Goal: Task Accomplishment & Management: Use online tool/utility

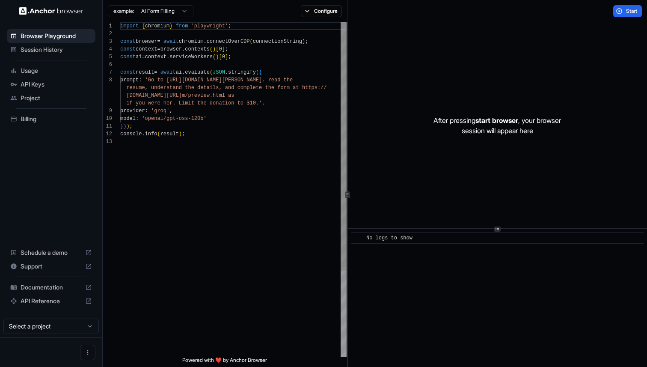
scroll to position [54, 0]
click at [323, 19] on div "example: AI Form Filling Configure" at bounding box center [225, 11] width 245 height 22
click at [323, 15] on button "Configure" at bounding box center [322, 11] width 42 height 12
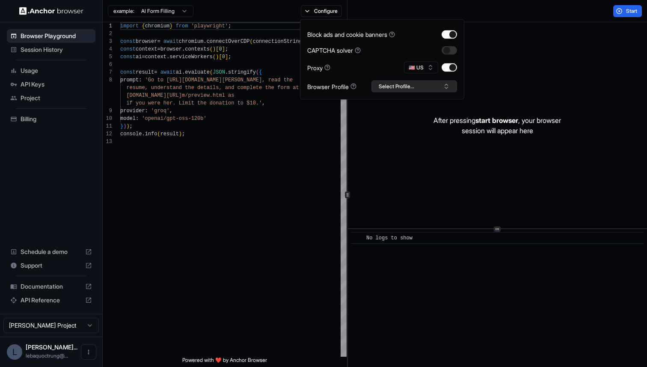
click at [416, 81] on button "Select Profile..." at bounding box center [415, 86] width 86 height 12
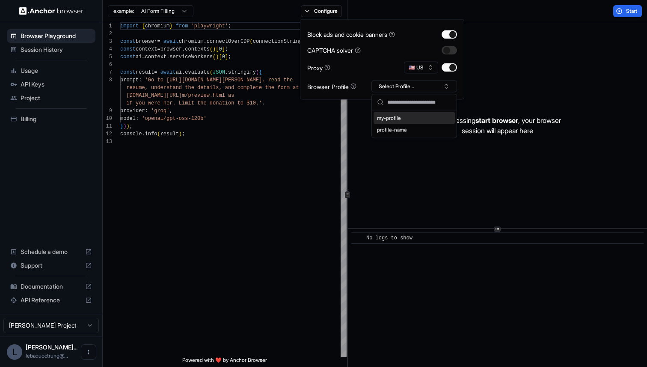
click at [413, 118] on div "my-profile" at bounding box center [414, 118] width 81 height 12
click at [402, 137] on div "After pressing start browser , your browser session will appear here" at bounding box center [497, 125] width 299 height 206
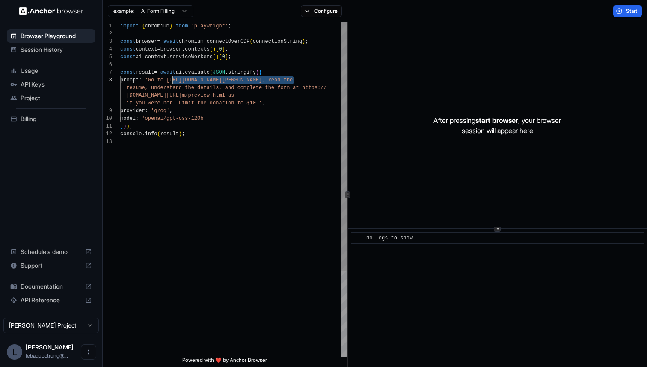
drag, startPoint x: 293, startPoint y: 80, endPoint x: 171, endPoint y: 80, distance: 122.4
click at [172, 80] on div "import { chromium } from 'playwright' ; const browser = await chromium . connec…" at bounding box center [233, 247] width 226 height 450
click at [229, 113] on div "import { chromium } from 'playwright' ; const browser = await chromium . connec…" at bounding box center [233, 247] width 226 height 450
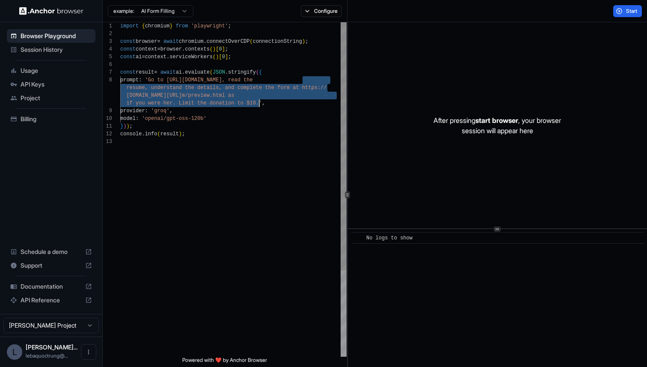
drag, startPoint x: 303, startPoint y: 80, endPoint x: 260, endPoint y: 103, distance: 48.3
click at [260, 103] on div "import { chromium } from 'playwright' ; const browser = await chromium . connec…" at bounding box center [233, 247] width 226 height 450
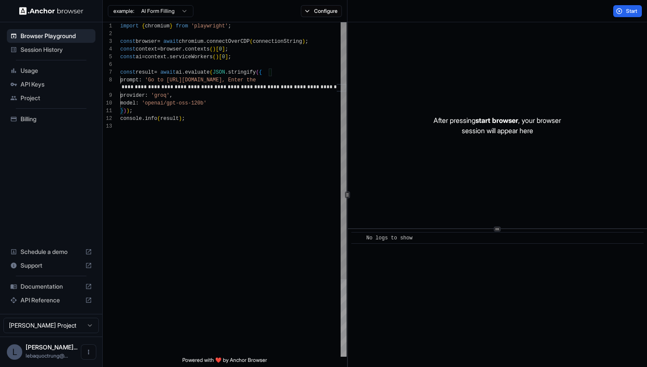
scroll to position [0, 0]
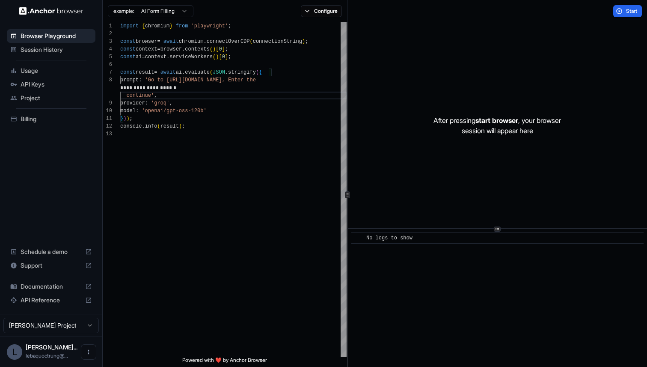
click at [330, 188] on div "import { chromium } from 'playwright' ; const browser = await chromium . connec…" at bounding box center [233, 243] width 226 height 442
click at [619, 12] on button "Start" at bounding box center [627, 11] width 29 height 12
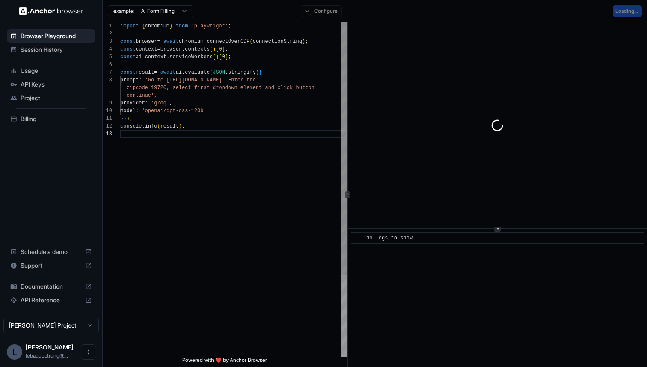
click at [234, 255] on div "import { chromium } from 'playwright' ; const browser = await chromium . connec…" at bounding box center [233, 243] width 226 height 442
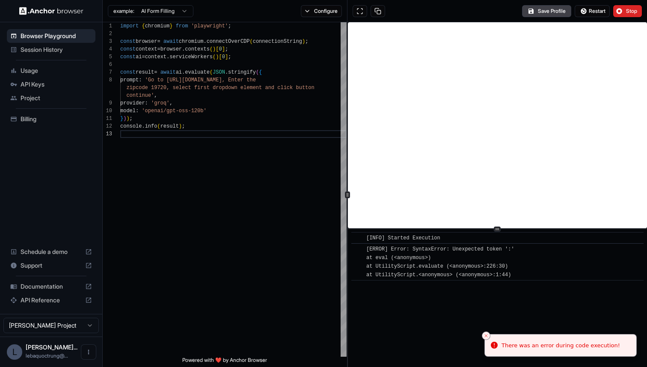
click at [460, 279] on div "[ERROR] Error: SyntaxError: Unexpected token ':' at eval (<anonymous>) at Utili…" at bounding box center [440, 262] width 148 height 34
click at [300, 214] on div "import { chromium } from 'playwright' ; const browser = await chromium . connec…" at bounding box center [233, 243] width 226 height 442
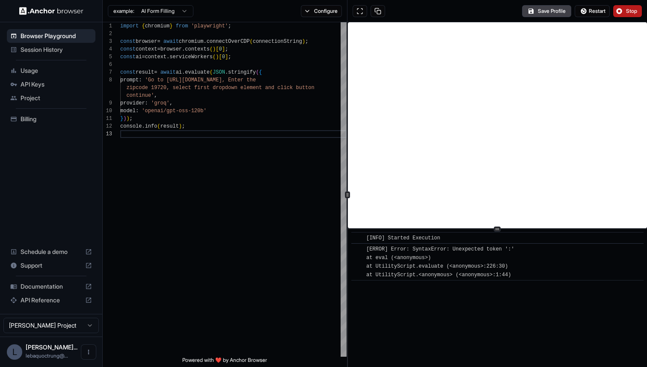
click at [633, 12] on span "Stop" at bounding box center [632, 11] width 12 height 7
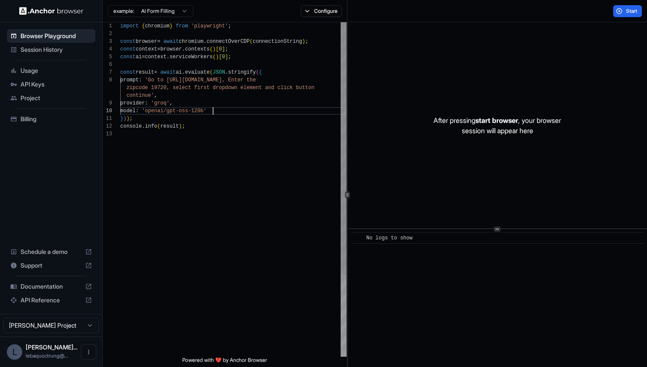
scroll to position [8, 0]
click at [224, 112] on div "import { chromium } from 'playwright' ; const browser = await chromium . connec…" at bounding box center [233, 243] width 226 height 442
click at [235, 123] on div "import { chromium } from 'playwright' ; const browser = await chromium . connec…" at bounding box center [233, 243] width 226 height 442
click at [626, 15] on button "Start" at bounding box center [627, 11] width 29 height 12
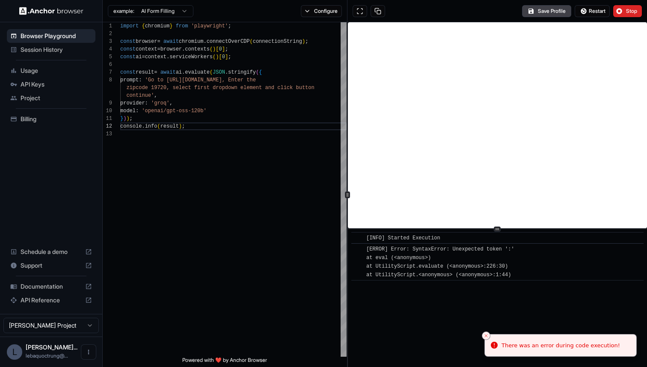
drag, startPoint x: 525, startPoint y: 276, endPoint x: 363, endPoint y: 249, distance: 164.0
click at [363, 249] on div "​ [ERROR] Error: SyntaxError: Unexpected token ':' at eval (<anonymous>) at Uti…" at bounding box center [497, 261] width 292 height 37
copy span "[ERROR] Error: SyntaxError: Unexpected token ':' at eval (<anonymous>) at Utili…"
click at [197, 140] on div "import { chromium } from 'playwright' ; const browser = await chromium . connec…" at bounding box center [233, 243] width 226 height 442
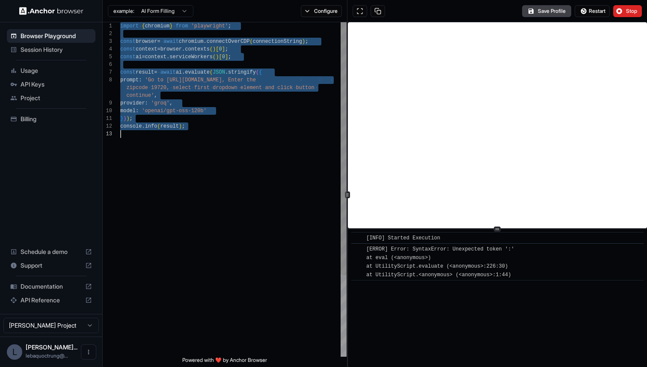
scroll to position [0, 0]
click at [227, 97] on div "import { chromium } from 'playwright' ; const browser = await chromium . connec…" at bounding box center [233, 243] width 226 height 442
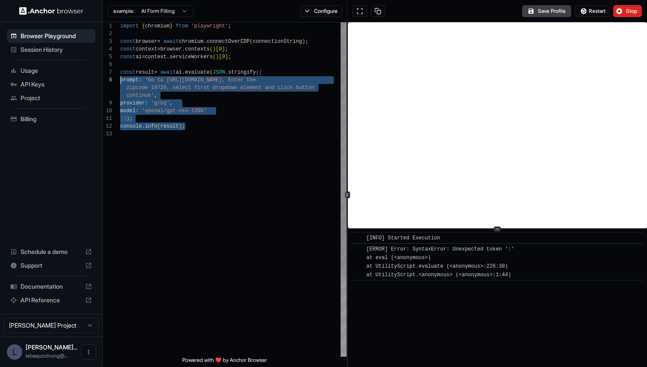
scroll to position [46, 0]
drag, startPoint x: 211, startPoint y: 126, endPoint x: 114, endPoint y: 75, distance: 108.9
click at [120, 75] on div "import { chromium } from 'playwright' ; const browser = await chromium . connec…" at bounding box center [233, 243] width 226 height 442
type textarea "**********"
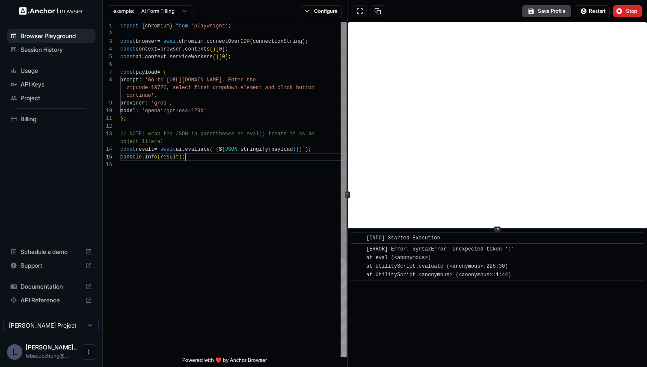
click at [196, 211] on div "import { chromium } from 'playwright' ; const browser = await chromium . connec…" at bounding box center [233, 258] width 226 height 473
click at [621, 9] on button "Stop" at bounding box center [627, 11] width 29 height 12
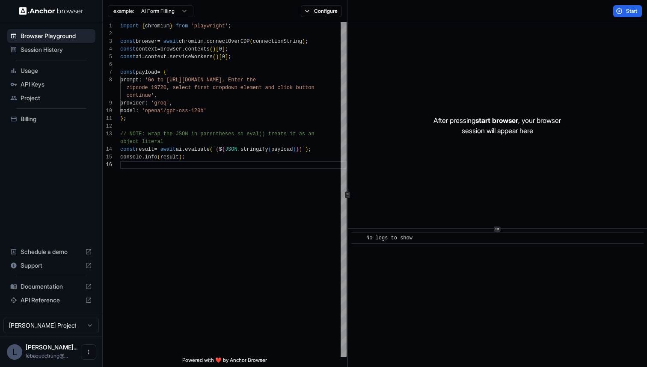
click at [622, 9] on button "Start" at bounding box center [627, 11] width 29 height 12
click at [217, 229] on div "import { chromium } from 'playwright' ; const browser = await chromium . connec…" at bounding box center [233, 258] width 226 height 473
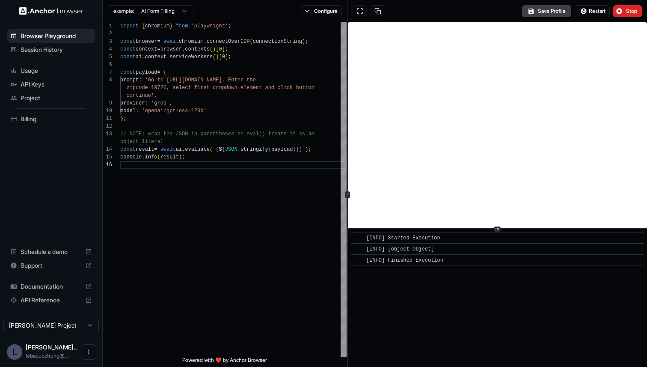
click at [238, 202] on div "import { chromium } from 'playwright' ; const browser = await chromium . connec…" at bounding box center [233, 258] width 226 height 473
click at [616, 11] on button "Stop" at bounding box center [627, 11] width 29 height 12
click at [239, 112] on div "import { chromium } from 'playwright' ; const browser = await chromium . connec…" at bounding box center [233, 258] width 226 height 473
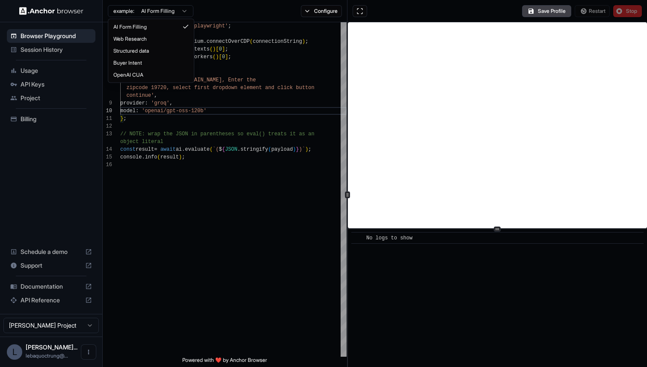
click at [163, 7] on html "Browser Playground Session History Usage API Keys Project Billing Schedule a de…" at bounding box center [323, 183] width 647 height 367
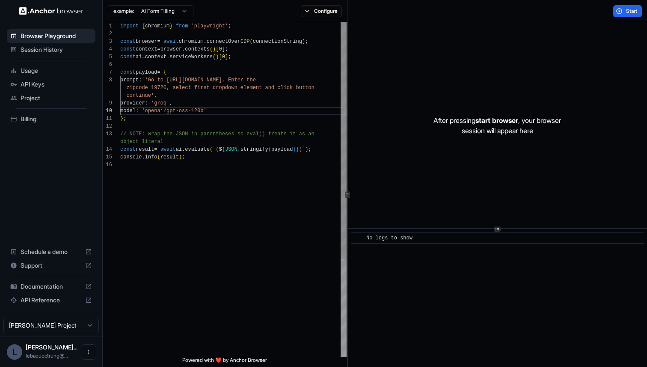
click at [201, 172] on html "Browser Playground Session History Usage API Keys Project Billing Schedule a de…" at bounding box center [323, 183] width 647 height 367
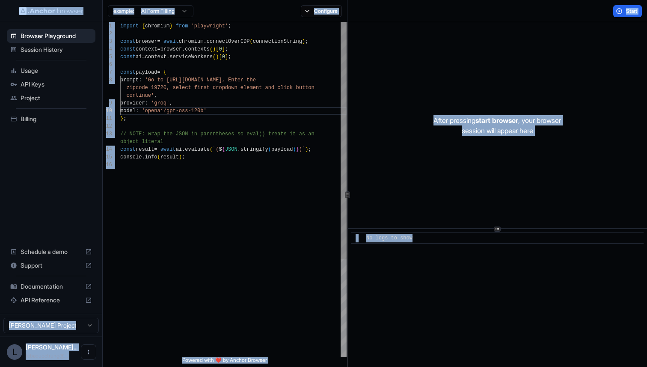
copy body "Loremip Dolorsitam Consect Adipisc Elits DOE Temp Incidid Utlabor Etdolore m al…"
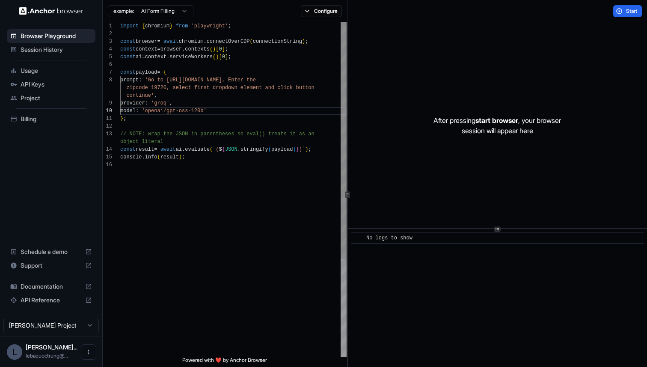
scroll to position [62, 0]
click at [209, 165] on div "import { chromium } from 'playwright' ; const browser = await chromium . connec…" at bounding box center [233, 258] width 226 height 473
click at [175, 14] on html "Browser Playground Session History Usage API Keys Project Billing Schedule a de…" at bounding box center [323, 183] width 647 height 367
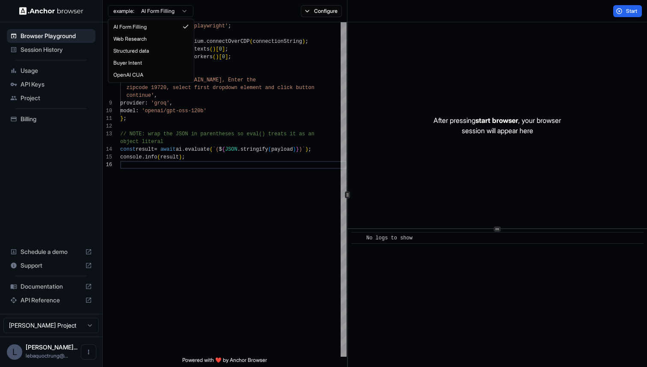
scroll to position [0, 0]
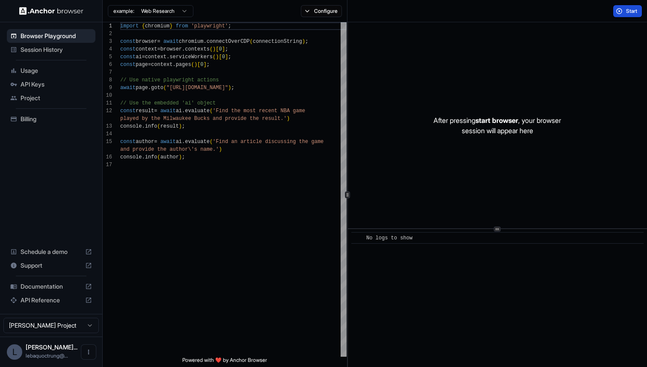
click at [618, 11] on button "Start" at bounding box center [627, 11] width 29 height 12
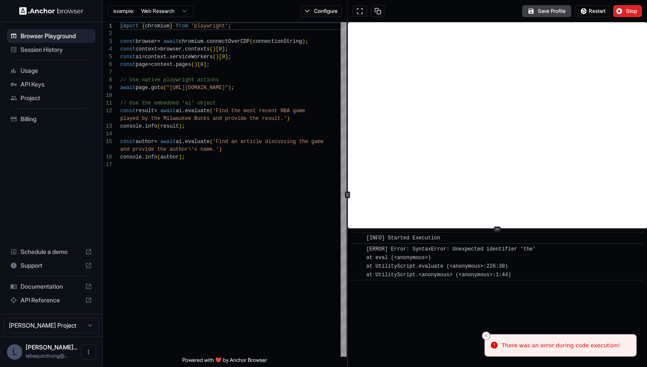
click at [488, 337] on icon "Close toast" at bounding box center [486, 335] width 5 height 5
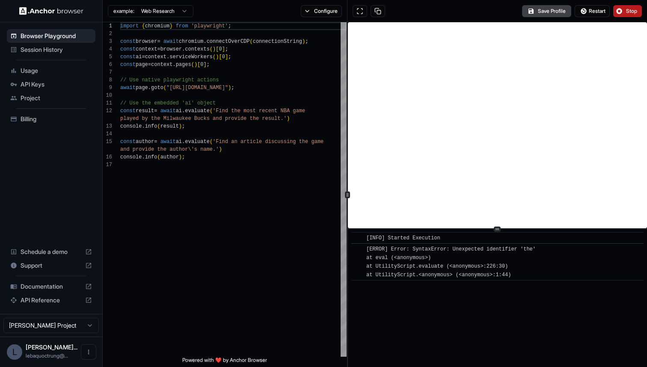
click at [627, 8] on span "Stop" at bounding box center [632, 11] width 12 height 7
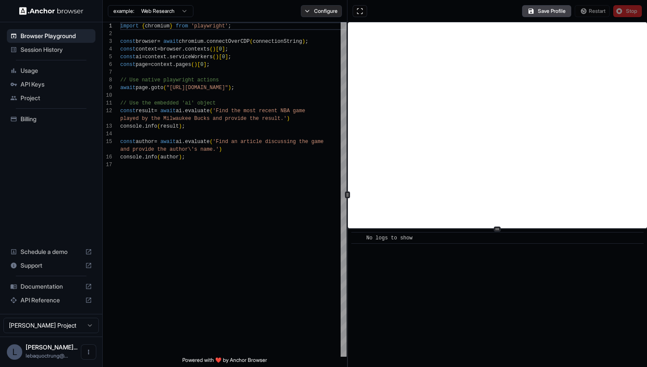
click at [327, 11] on button "Configure" at bounding box center [322, 11] width 42 height 12
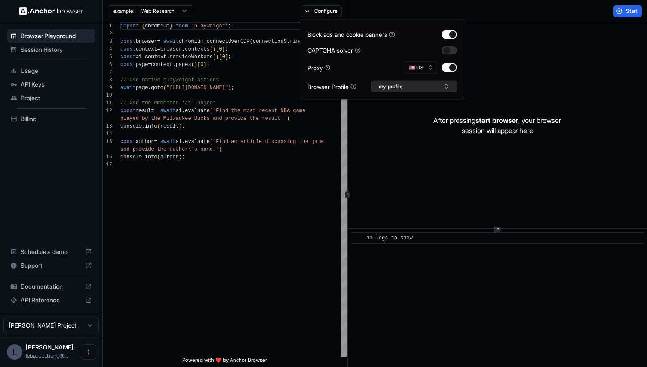
click at [404, 84] on button "my-profile" at bounding box center [415, 86] width 86 height 12
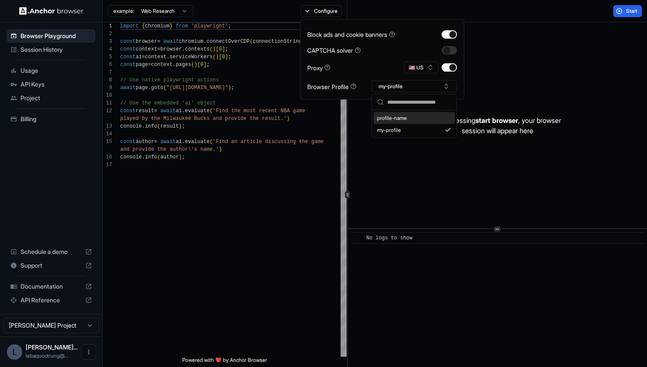
click at [403, 99] on input "text" at bounding box center [419, 102] width 64 height 15
click at [410, 129] on div "my-profile" at bounding box center [414, 130] width 81 height 12
click at [413, 93] on div "Block ads and cookie banners CAPTCHA solver Proxy 🇺🇸 US Browser Profile Select …" at bounding box center [382, 59] width 164 height 80
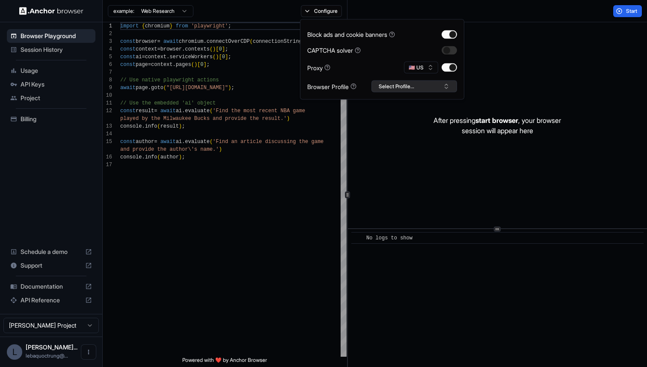
click at [414, 89] on button "Select Profile..." at bounding box center [415, 86] width 86 height 12
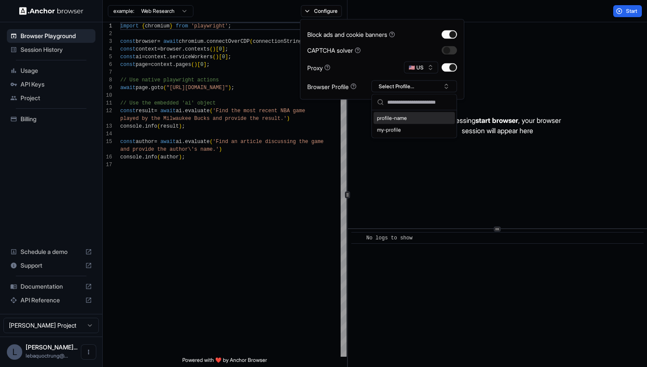
click at [408, 104] on input "text" at bounding box center [419, 102] width 64 height 15
click at [253, 223] on div "import { chromium } from 'playwright' ; const browser = await chromium . connec…" at bounding box center [233, 258] width 226 height 473
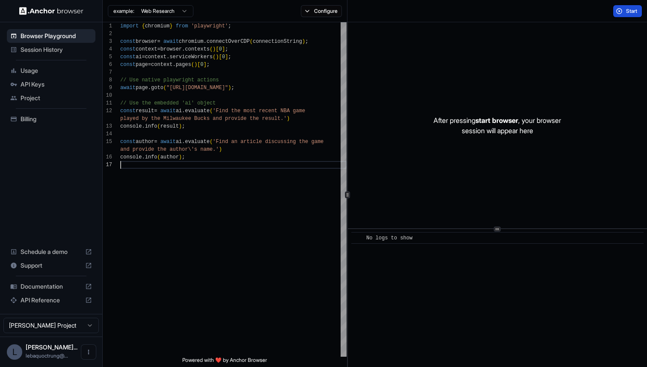
click at [627, 12] on span "Start" at bounding box center [632, 11] width 12 height 7
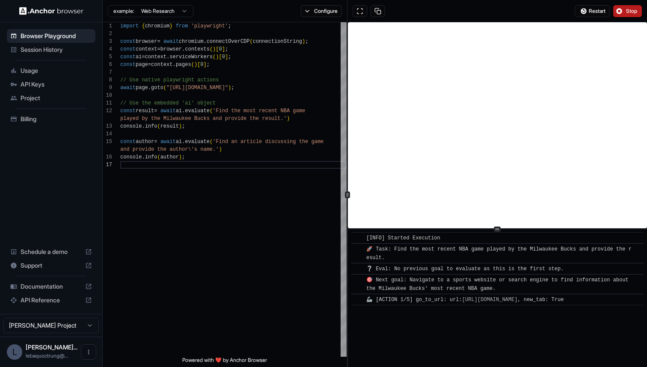
click at [630, 12] on span "Stop" at bounding box center [632, 11] width 12 height 7
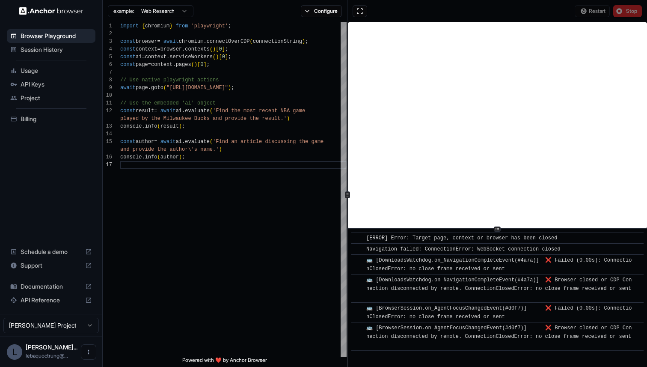
click at [161, 7] on html "Browser Playground Session History Usage API Keys Project Billing Schedule a de…" at bounding box center [323, 183] width 647 height 367
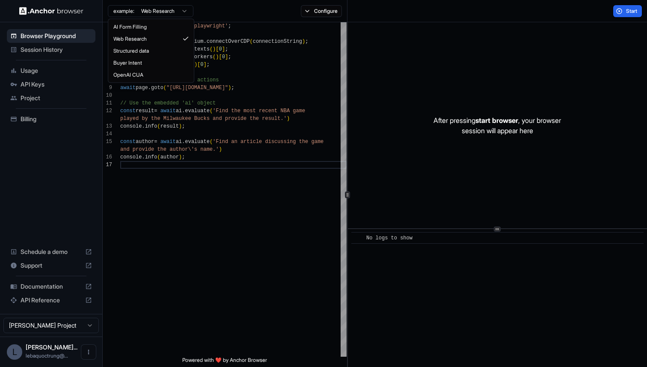
scroll to position [0, 0]
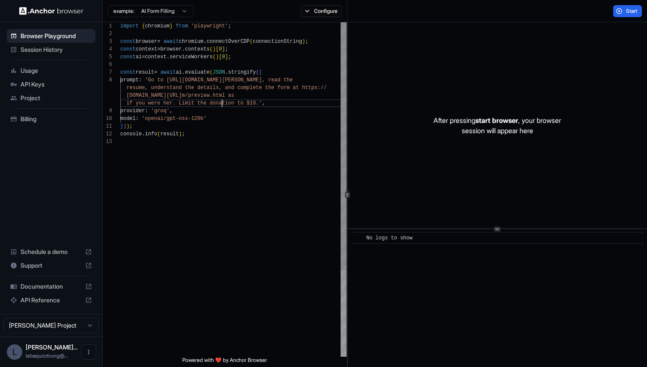
click at [221, 99] on div "import { chromium } from 'playwright' ; const browser = await chromium . connec…" at bounding box center [233, 247] width 226 height 450
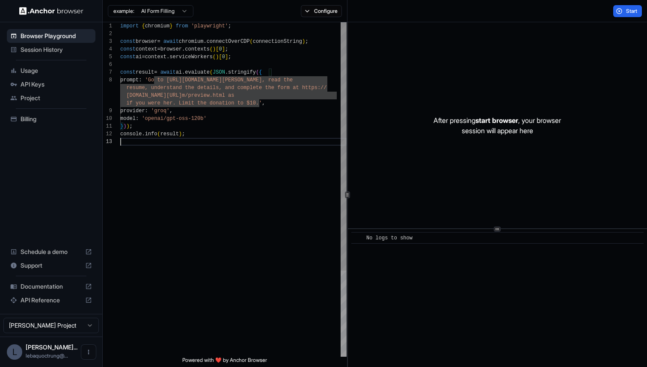
click at [236, 140] on div "import { chromium } from 'playwright' ; const browser = await chromium . connec…" at bounding box center [233, 247] width 226 height 450
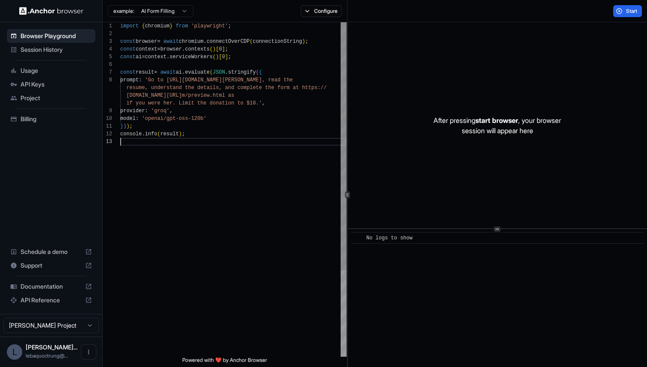
click at [239, 152] on div "import { chromium } from 'playwright' ; const browser = await chromium . connec…" at bounding box center [233, 247] width 226 height 450
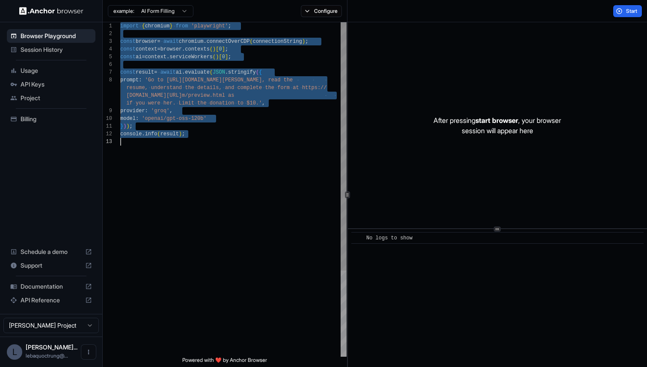
scroll to position [0, 0]
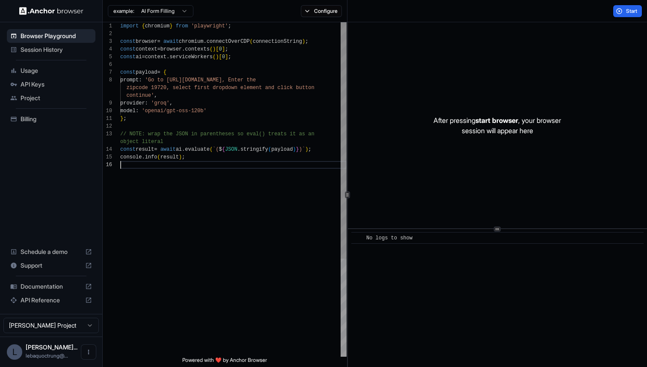
click at [228, 156] on div "import { chromium } from 'playwright' ; const browser = await chromium . connec…" at bounding box center [233, 258] width 226 height 473
click at [225, 170] on div "import { chromium } from 'playwright' ; const browser = await chromium . connec…" at bounding box center [233, 258] width 226 height 473
click at [225, 172] on div "import { chromium } from 'playwright' ; const browser = await chromium . connec…" at bounding box center [233, 258] width 226 height 473
click at [226, 181] on div "import { chromium } from 'playwright' ; const browser = await chromium . connec…" at bounding box center [233, 258] width 226 height 473
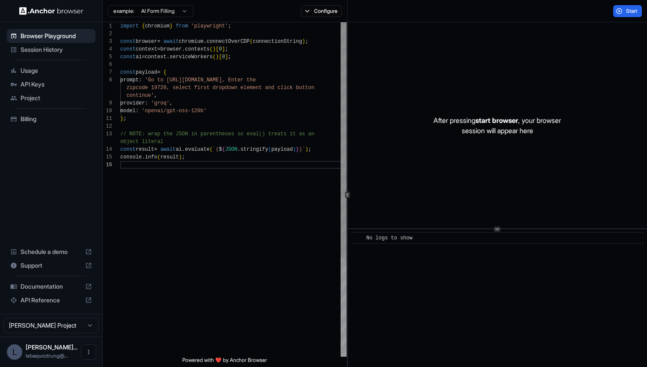
click at [226, 181] on div "import { chromium } from 'playwright' ; const browser = await chromium . connec…" at bounding box center [233, 258] width 226 height 473
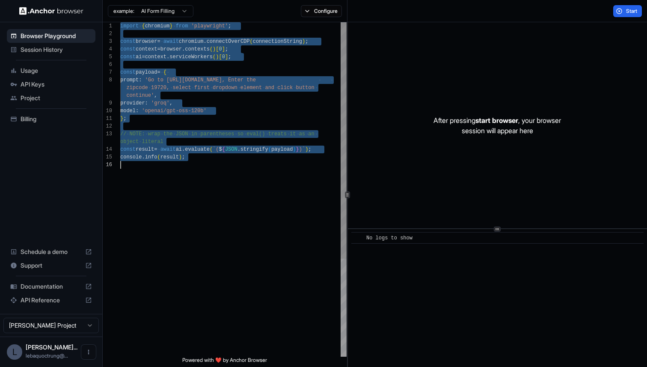
click at [226, 181] on div "import { chromium } from 'playwright' ; const browser = await chromium . connec…" at bounding box center [233, 258] width 226 height 473
type textarea "**********"
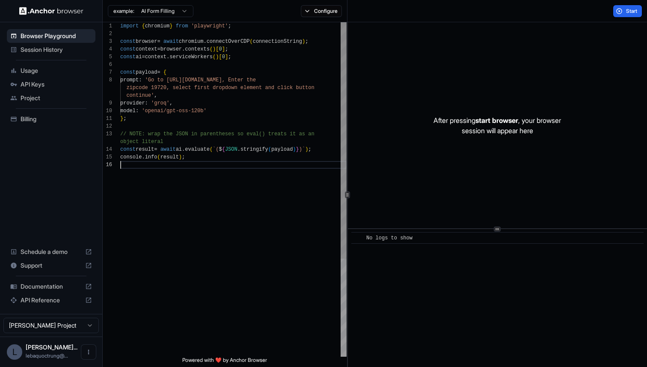
click at [236, 173] on div "import { chromium } from 'playwright' ; const browser = await chromium . connec…" at bounding box center [233, 258] width 226 height 473
click at [634, 8] on span "Start" at bounding box center [632, 11] width 12 height 7
click at [208, 179] on div "import { chromium } from 'playwright' ; const browser = await chromium . connec…" at bounding box center [233, 258] width 226 height 473
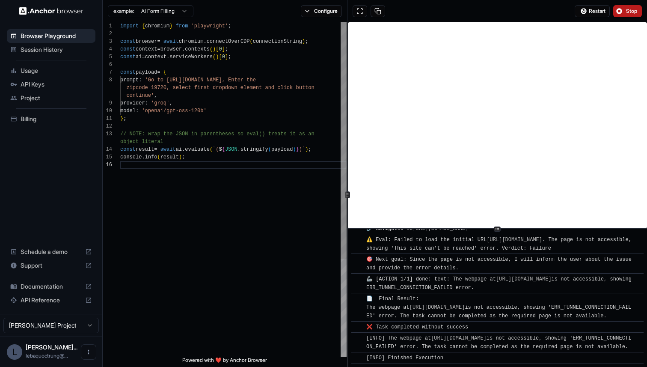
scroll to position [105, 0]
click at [630, 8] on span "Stop" at bounding box center [632, 11] width 12 height 7
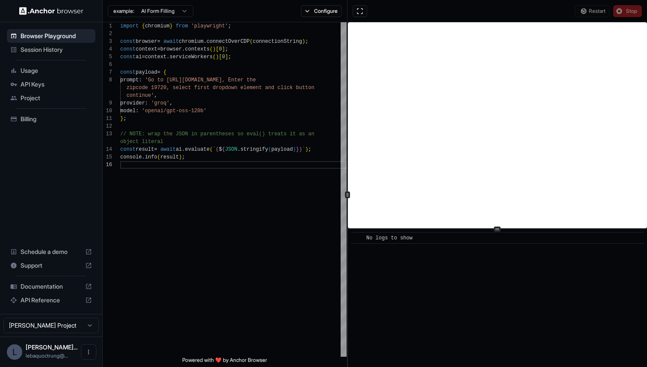
scroll to position [0, 0]
click at [72, 54] on div "Session History" at bounding box center [51, 50] width 89 height 14
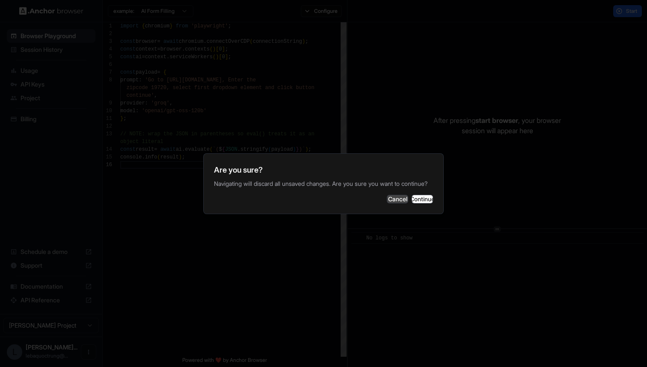
click at [387, 201] on button "Cancel" at bounding box center [397, 199] width 21 height 9
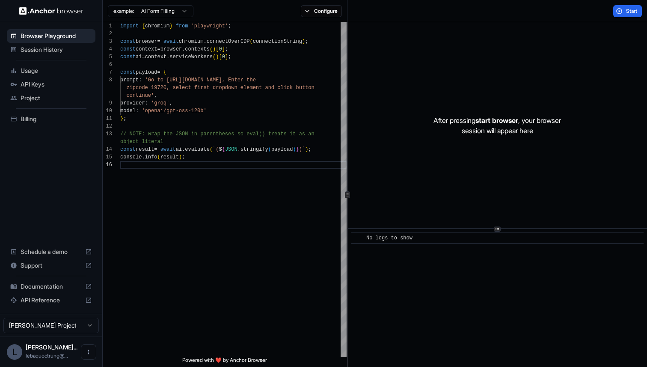
click at [58, 47] on span "Session History" at bounding box center [56, 49] width 71 height 9
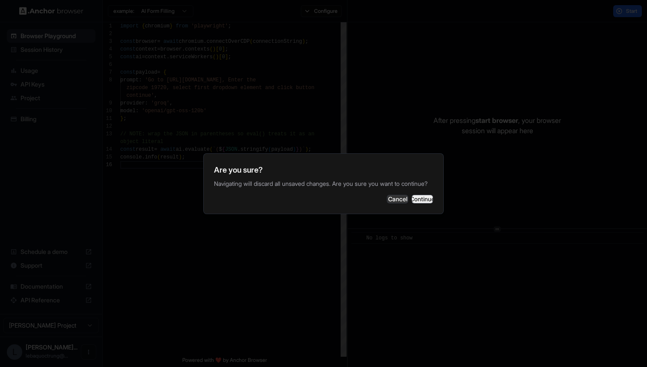
click at [416, 199] on button "Continue" at bounding box center [422, 199] width 21 height 9
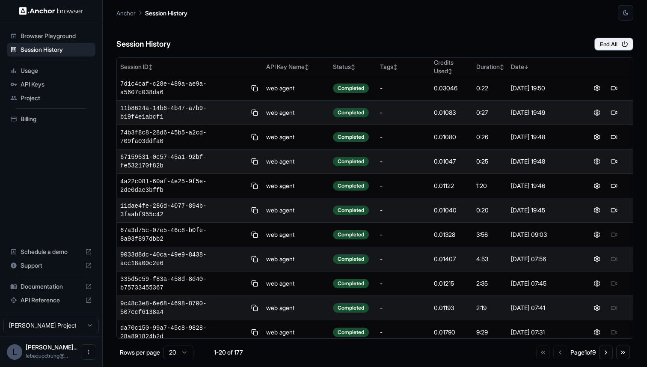
click at [42, 73] on span "Usage" at bounding box center [56, 70] width 71 height 9
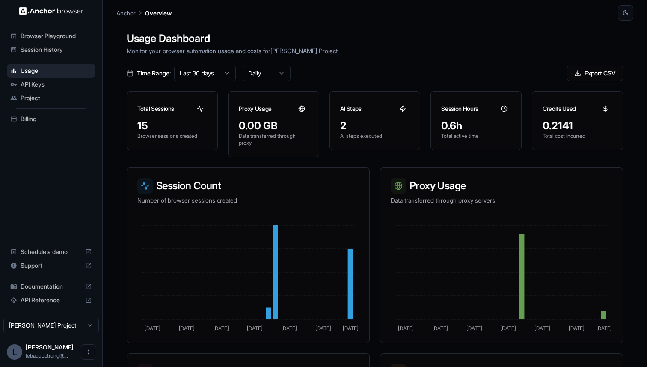
click at [47, 86] on span "API Keys" at bounding box center [56, 84] width 71 height 9
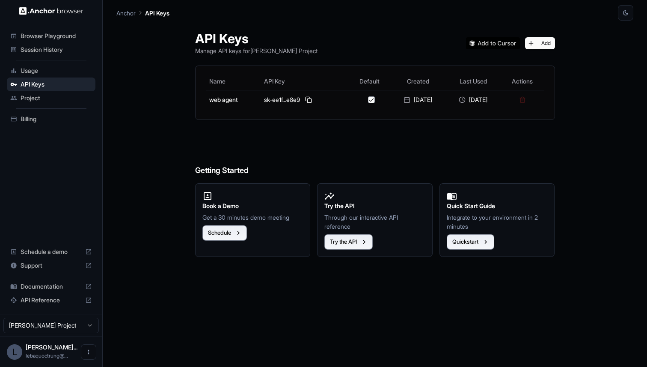
click at [50, 102] on div "Project" at bounding box center [51, 98] width 89 height 14
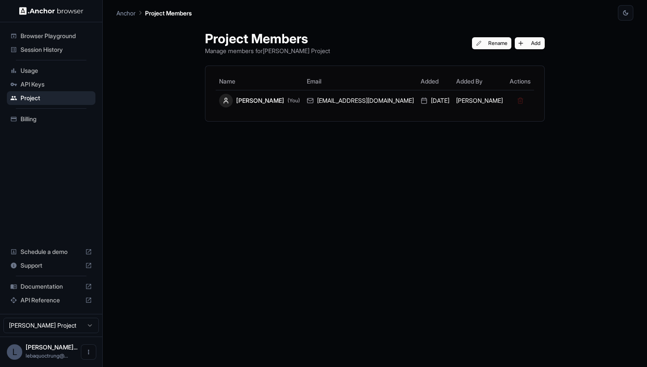
click at [43, 118] on span "Billing" at bounding box center [56, 119] width 71 height 9
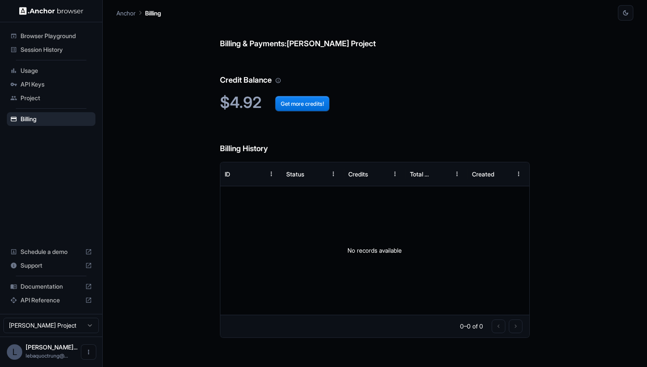
click at [45, 91] on div "Project" at bounding box center [51, 98] width 89 height 14
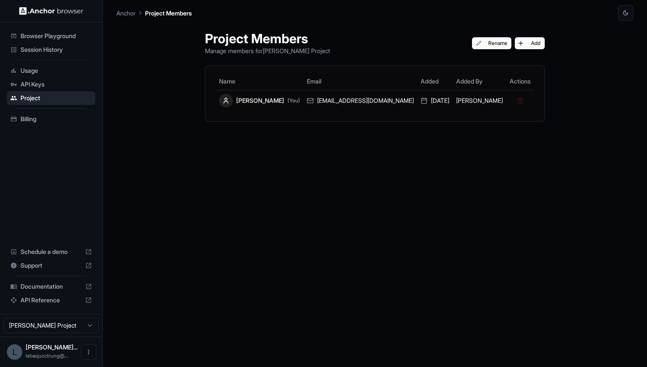
click at [46, 52] on span "Session History" at bounding box center [56, 49] width 71 height 9
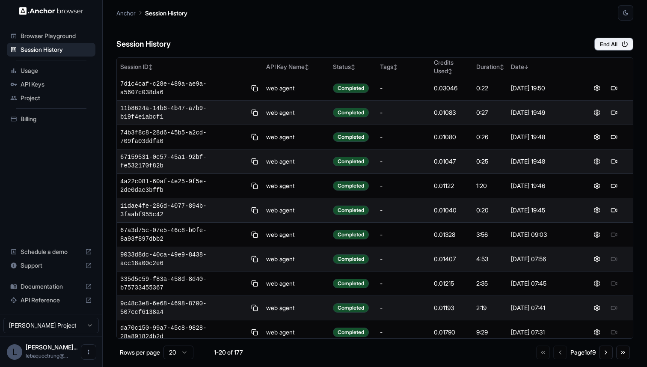
click at [58, 39] on span "Browser Playground" at bounding box center [56, 36] width 71 height 9
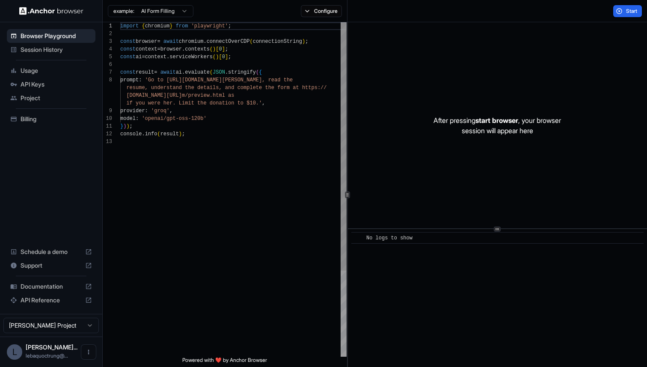
scroll to position [54, 0]
click at [55, 77] on div "Usage" at bounding box center [51, 71] width 89 height 14
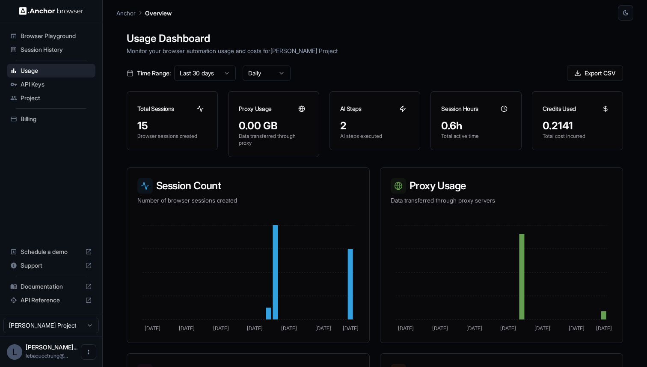
click at [37, 82] on span "API Keys" at bounding box center [56, 84] width 71 height 9
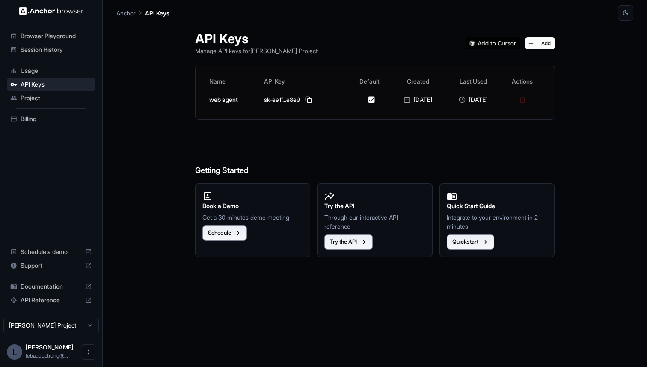
click at [49, 98] on span "Project" at bounding box center [56, 98] width 71 height 9
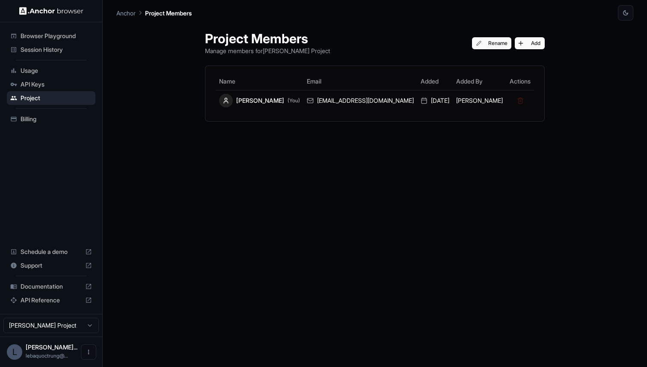
click at [53, 76] on div "Usage" at bounding box center [51, 71] width 89 height 14
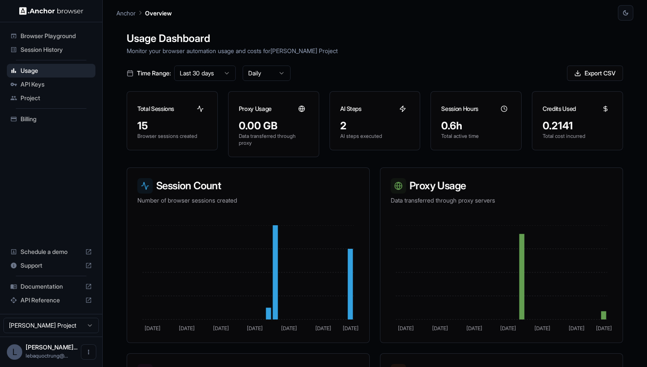
click at [61, 45] on div "Session History" at bounding box center [51, 50] width 89 height 14
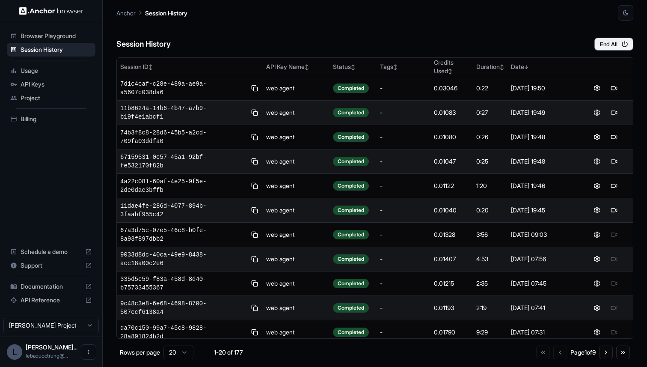
click at [40, 68] on span "Usage" at bounding box center [56, 70] width 71 height 9
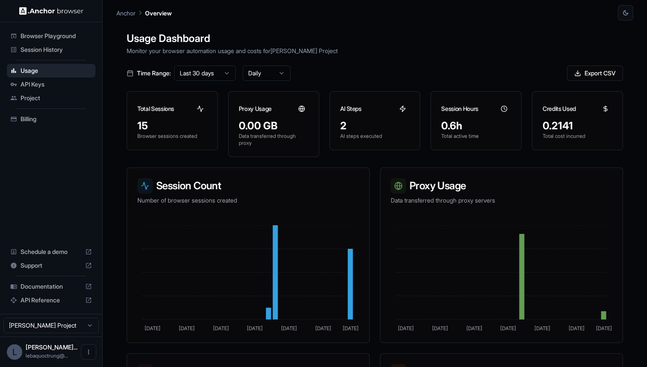
click at [40, 86] on span "API Keys" at bounding box center [56, 84] width 71 height 9
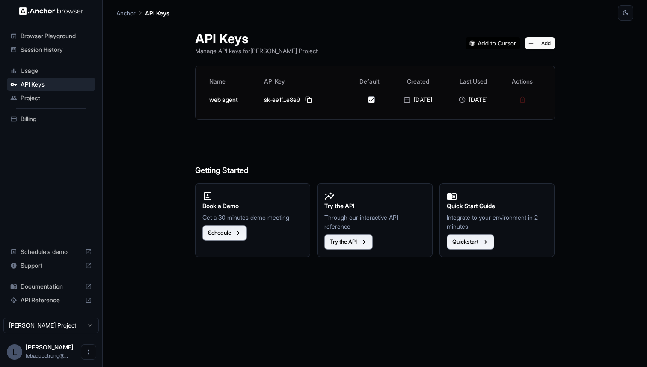
click at [44, 101] on span "Project" at bounding box center [56, 98] width 71 height 9
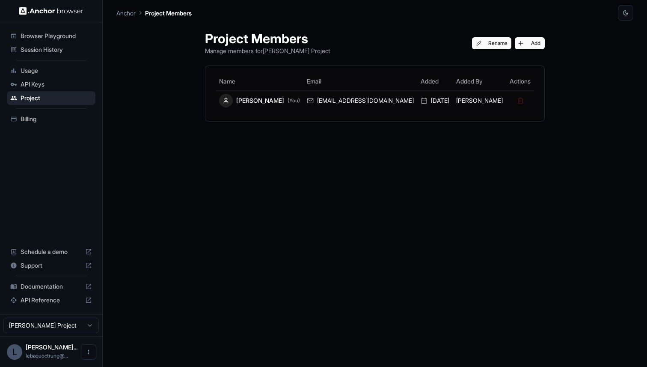
click at [33, 47] on span "Session History" at bounding box center [56, 49] width 71 height 9
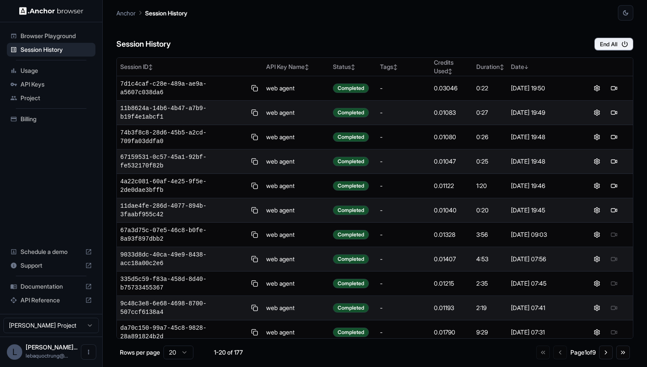
click at [60, 37] on span "Browser Playground" at bounding box center [56, 36] width 71 height 9
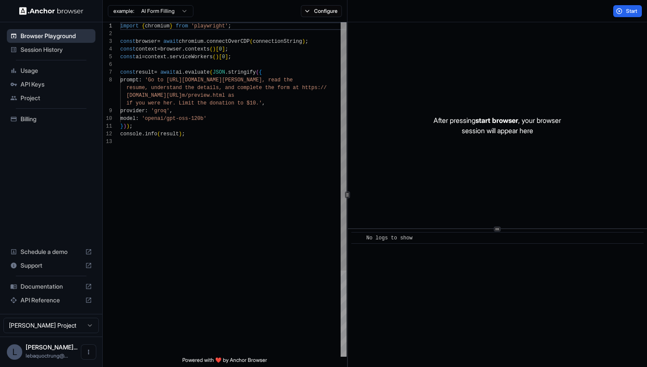
scroll to position [54, 0]
click at [320, 13] on button "Configure" at bounding box center [322, 11] width 42 height 12
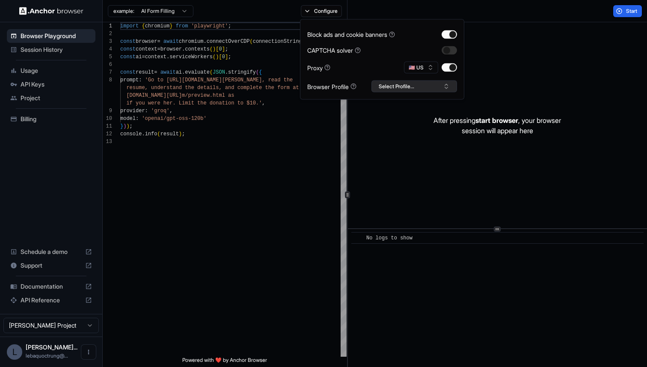
click at [440, 90] on button "Select Profile..." at bounding box center [415, 86] width 86 height 12
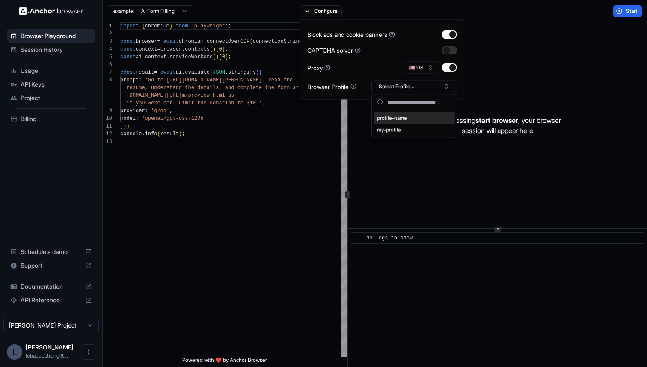
click at [438, 104] on input "text" at bounding box center [419, 102] width 64 height 15
type input "*****"
click at [423, 137] on button "Create "[PERSON_NAME]"" at bounding box center [414, 131] width 78 height 15
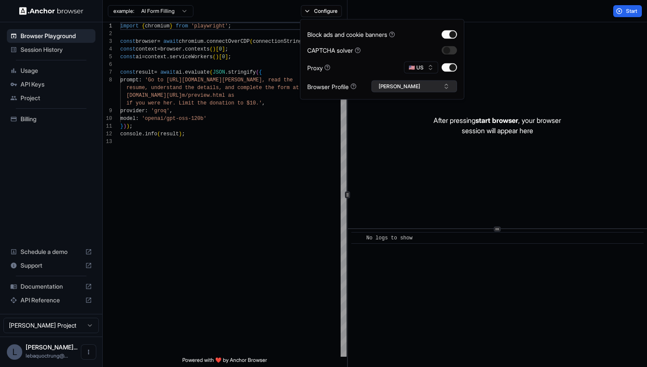
click at [435, 88] on button "[PERSON_NAME]" at bounding box center [415, 86] width 86 height 12
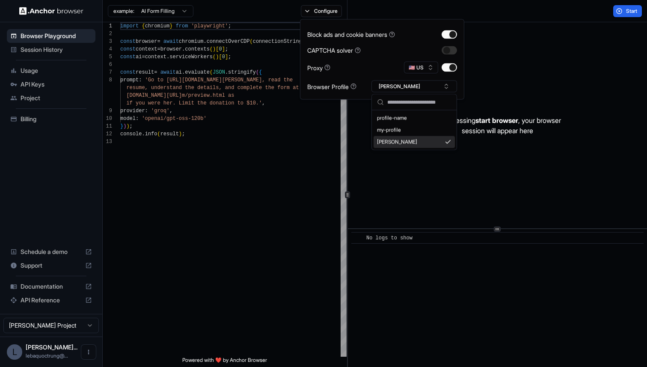
click at [414, 142] on div "[PERSON_NAME]" at bounding box center [414, 142] width 81 height 12
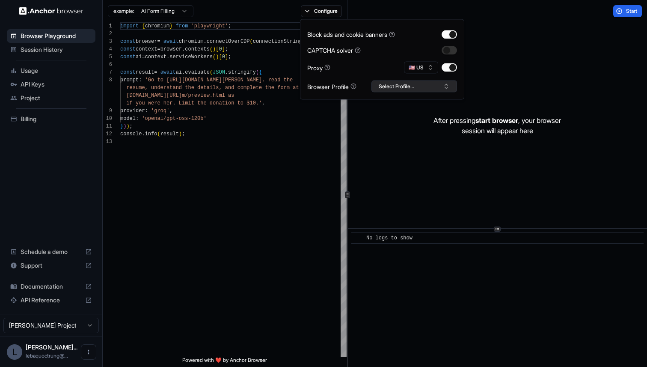
click at [435, 81] on button "Select Profile..." at bounding box center [415, 86] width 86 height 12
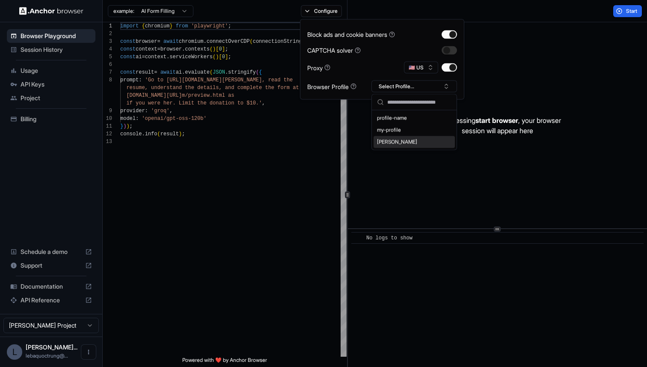
click at [423, 143] on div "[PERSON_NAME]" at bounding box center [414, 142] width 81 height 12
click at [488, 143] on div "After pressing start browser , your browser session will appear here" at bounding box center [497, 125] width 299 height 206
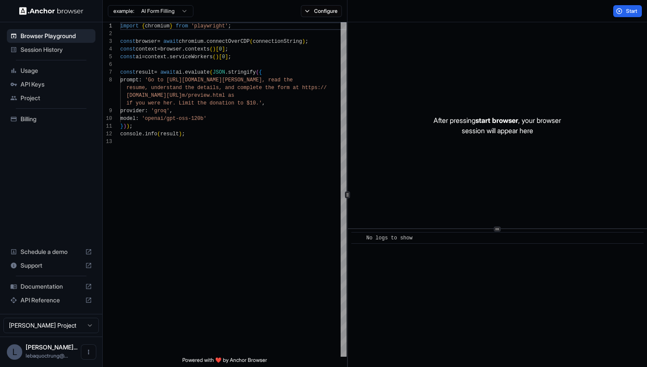
click at [622, 18] on div "Start" at bounding box center [498, 11] width 300 height 22
click at [624, 14] on button "Start" at bounding box center [627, 11] width 29 height 12
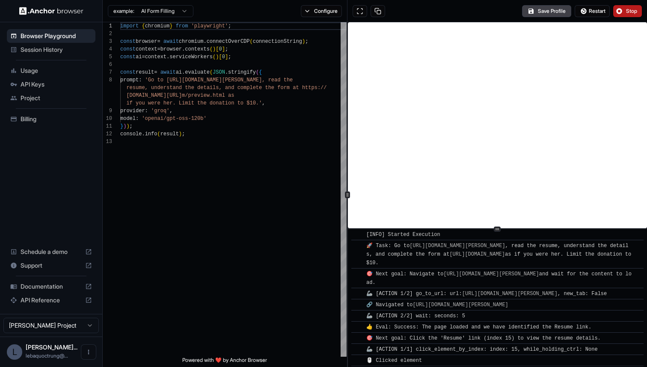
scroll to position [0, 0]
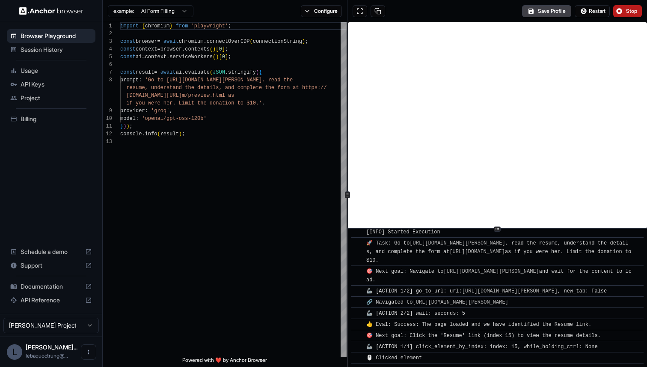
click at [633, 15] on button "Stop" at bounding box center [627, 11] width 29 height 12
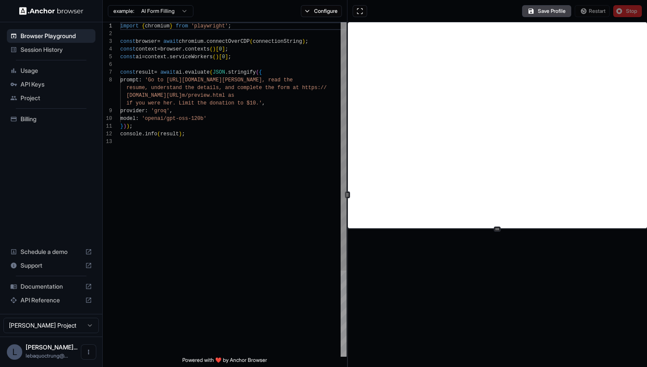
click at [214, 130] on div "import { chromium } from 'playwright' ; const browser = await chromium . connec…" at bounding box center [233, 247] width 226 height 450
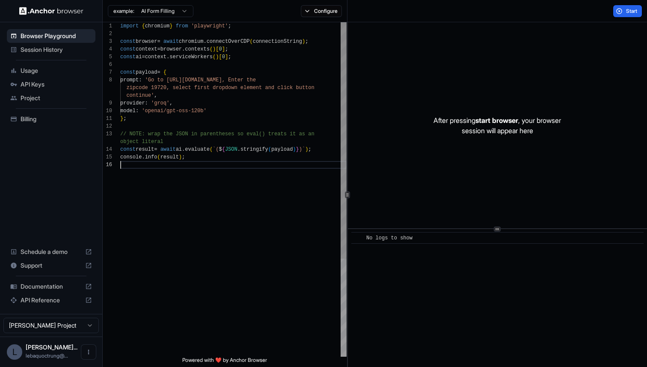
scroll to position [54, 0]
click at [211, 159] on div "import { chromium } from 'playwright' ; const browser = await chromium . connec…" at bounding box center [233, 258] width 226 height 473
click at [631, 13] on span "Start" at bounding box center [632, 11] width 12 height 7
click at [629, 8] on span "Start" at bounding box center [632, 11] width 12 height 7
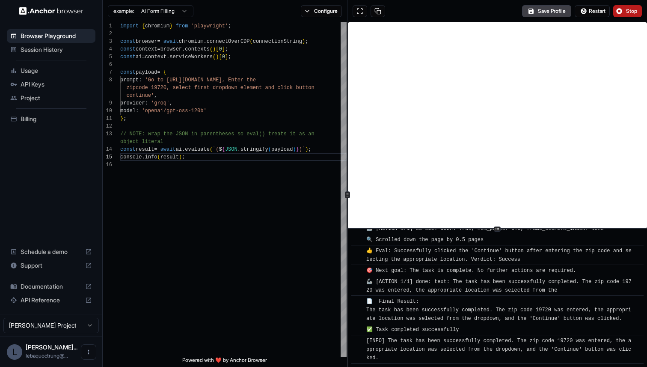
scroll to position [463, 0]
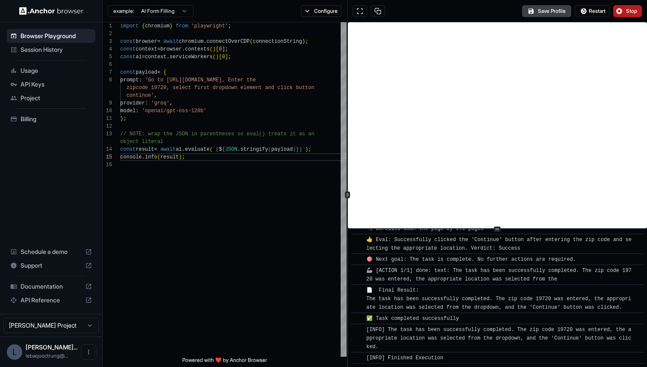
click at [622, 10] on button "Stop" at bounding box center [627, 11] width 29 height 12
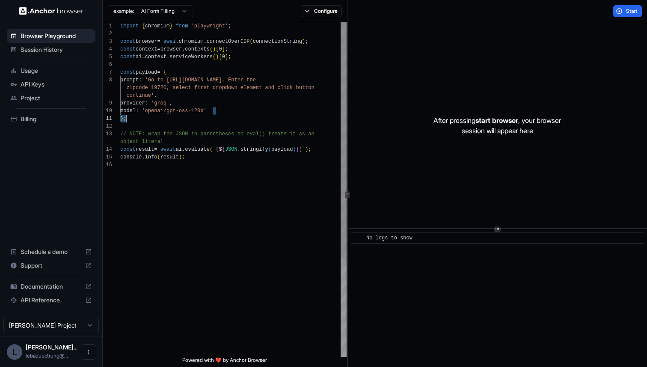
drag, startPoint x: 212, startPoint y: 113, endPoint x: 173, endPoint y: 115, distance: 39.0
click at [173, 115] on div "import { chromium } from 'playwright' ; const browser = await chromium . connec…" at bounding box center [233, 258] width 226 height 473
click at [184, 124] on div "import { chromium } from 'playwright' ; const browser = await chromium . connec…" at bounding box center [233, 258] width 226 height 473
drag, startPoint x: 210, startPoint y: 112, endPoint x: 148, endPoint y: 113, distance: 62.5
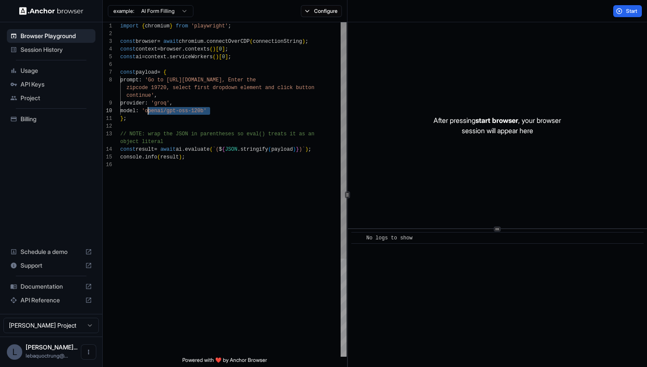
click at [148, 113] on div "import { chromium } from 'playwright' ; const browser = await chromium . connec…" at bounding box center [233, 258] width 226 height 473
click at [149, 142] on div "import { chromium } from 'playwright' ; const browser = await chromium . connec…" at bounding box center [233, 258] width 226 height 473
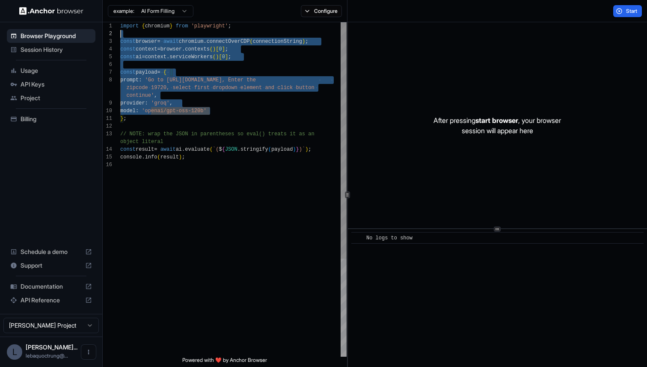
scroll to position [0, 0]
drag, startPoint x: 209, startPoint y: 113, endPoint x: 64, endPoint y: 28, distance: 167.7
click at [120, 28] on div "import { chromium } from 'playwright' ; const browser = await chromium . connec…" at bounding box center [233, 258] width 226 height 473
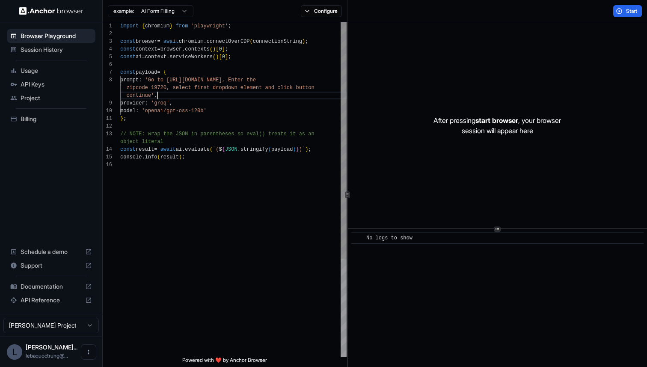
click at [187, 95] on div "import { chromium } from 'playwright' ; const browser = await chromium . connec…" at bounding box center [233, 258] width 226 height 473
click at [213, 143] on div "import { chromium } from 'playwright' ; const browser = await chromium . connec…" at bounding box center [233, 258] width 226 height 473
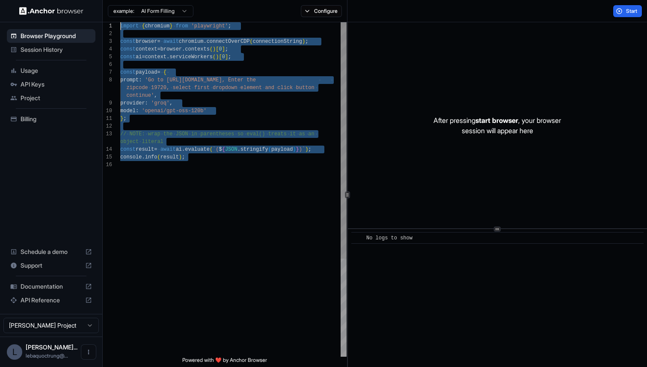
drag, startPoint x: 193, startPoint y: 177, endPoint x: 67, endPoint y: 19, distance: 201.9
click at [120, 22] on div "import { chromium } from 'playwright' ; const browser = await chromium . connec…" at bounding box center [233, 258] width 226 height 473
type textarea "**********"
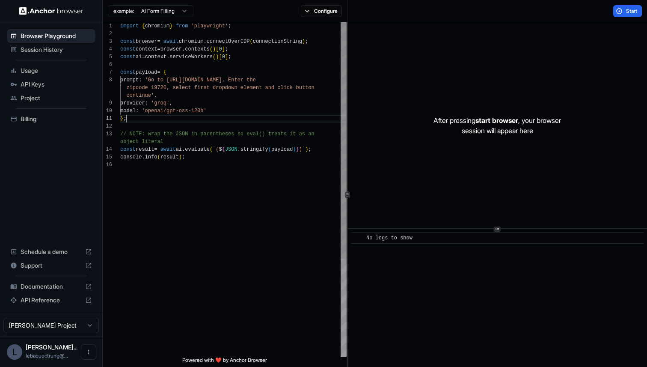
scroll to position [15, 0]
click at [193, 122] on div "import { chromium } from 'playwright' ; const browser = await chromium . connec…" at bounding box center [233, 258] width 226 height 473
click at [630, 12] on span "Start" at bounding box center [632, 11] width 12 height 7
click at [251, 183] on div "import { chromium } from 'playwright' ; const browser = await chromium . connec…" at bounding box center [233, 258] width 226 height 473
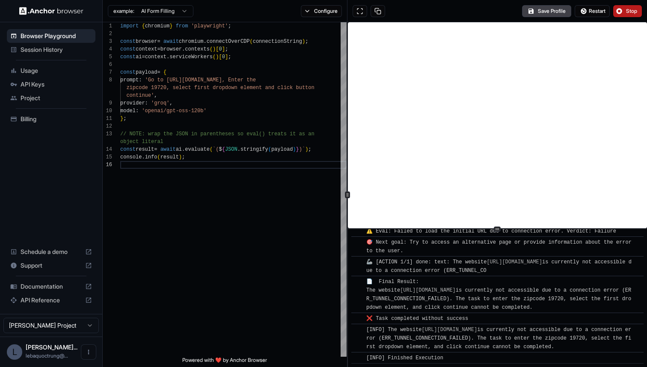
scroll to position [105, 0]
click at [615, 9] on button "Stop" at bounding box center [627, 11] width 29 height 12
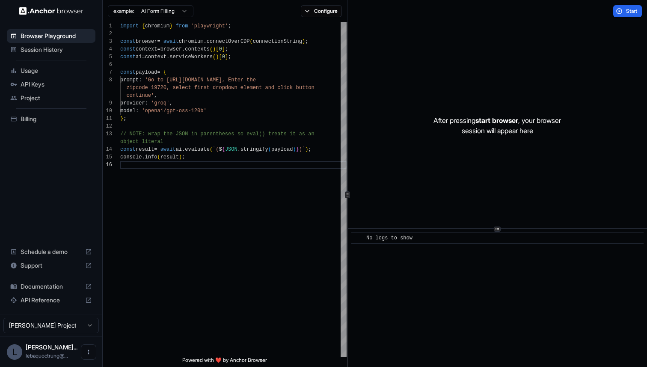
click at [175, 6] on html "Browser Playground Session History Usage API Keys Project Billing Schedule a de…" at bounding box center [323, 183] width 647 height 367
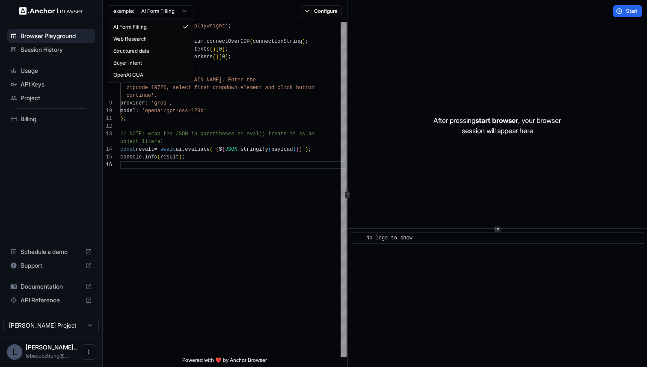
click at [217, 129] on html "Browser Playground Session History Usage API Keys Project Billing Schedule a de…" at bounding box center [323, 183] width 647 height 367
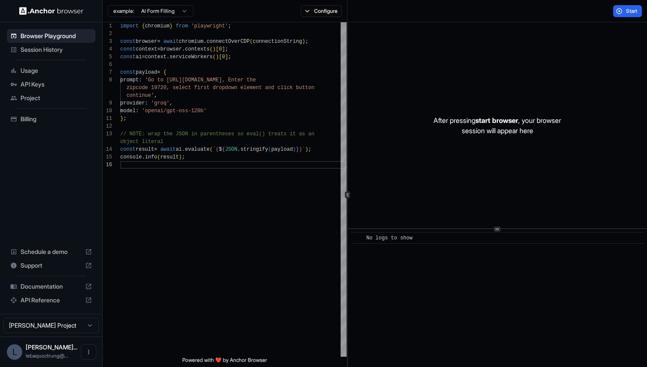
click at [57, 62] on ul "Browser Playground Session History Usage API Keys Project Billing" at bounding box center [50, 78] width 95 height 104
click at [58, 64] on div "Usage" at bounding box center [51, 71] width 89 height 14
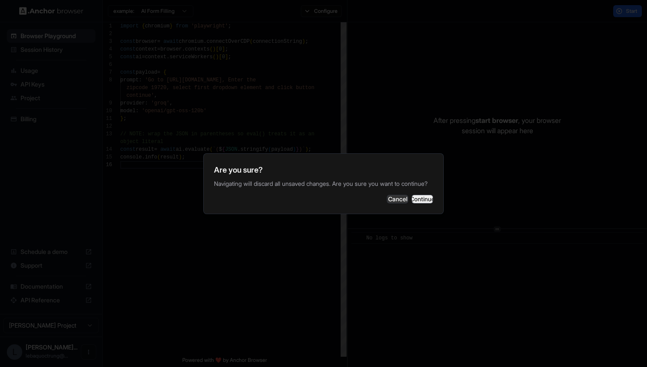
click at [413, 197] on button "Continue" at bounding box center [422, 199] width 21 height 9
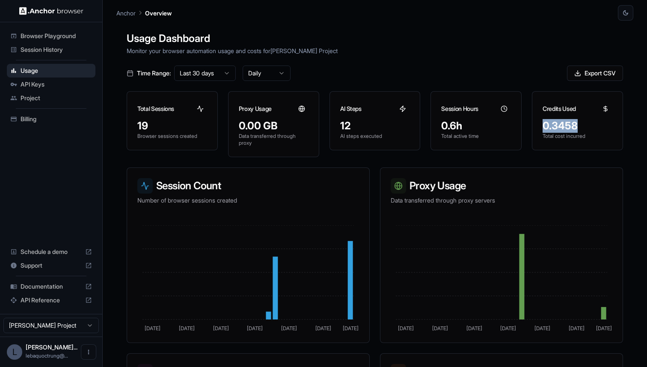
drag, startPoint x: 586, startPoint y: 128, endPoint x: 542, endPoint y: 126, distance: 43.3
click at [542, 126] on div "0.3458 Total cost incurred" at bounding box center [577, 134] width 90 height 31
click at [605, 127] on div "0.3458" at bounding box center [578, 126] width 70 height 14
click at [69, 54] on div "Session History" at bounding box center [51, 50] width 89 height 14
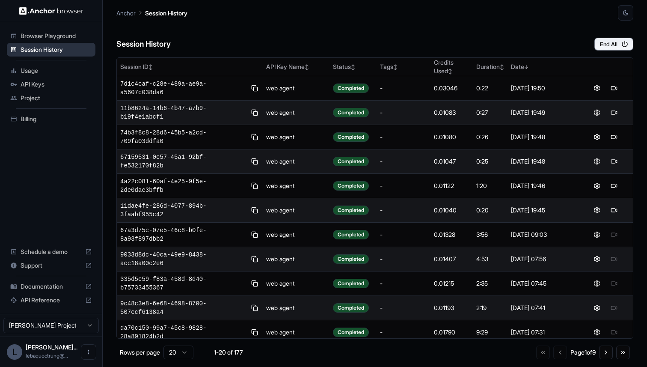
click at [71, 45] on div "Session History" at bounding box center [51, 50] width 89 height 14
click at [73, 40] on span "Browser Playground" at bounding box center [56, 36] width 71 height 9
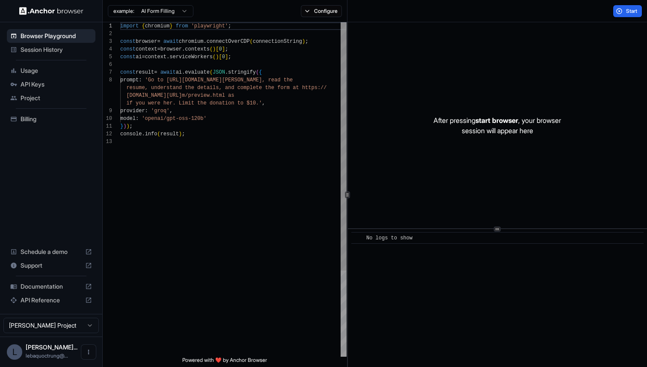
scroll to position [54, 0]
